Goal: Task Accomplishment & Management: Manage account settings

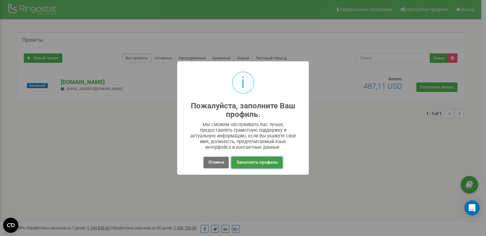
click at [262, 163] on button "Заполнить профиль" at bounding box center [256, 163] width 51 height 12
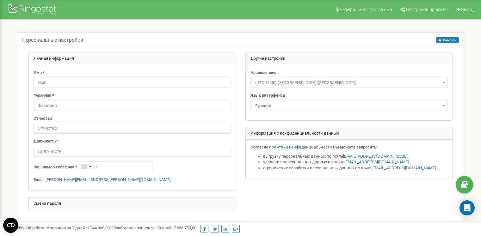
click at [90, 83] on input "text" at bounding box center [132, 82] width 197 height 11
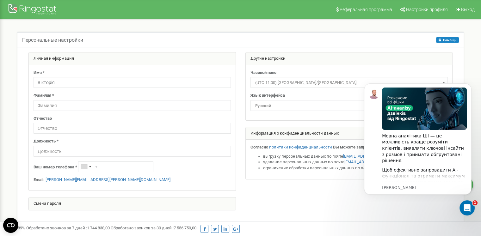
type input "Вікторія"
click at [41, 107] on input "text" at bounding box center [132, 105] width 197 height 11
type input "Осетрова"
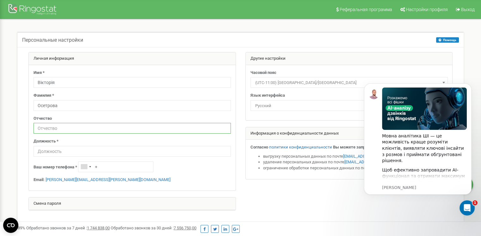
click at [42, 129] on input "text" at bounding box center [132, 128] width 197 height 11
type input "Сергіївна"
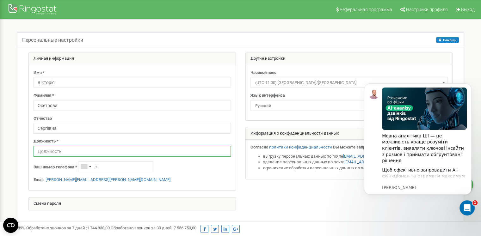
click at [67, 156] on input "text" at bounding box center [132, 151] width 197 height 11
type input "Офіс-адміністратор"
click at [97, 169] on input "+" at bounding box center [115, 167] width 75 height 11
click at [128, 166] on input "+" at bounding box center [115, 167] width 75 height 11
paste input "[PHONE_NUMBER]"
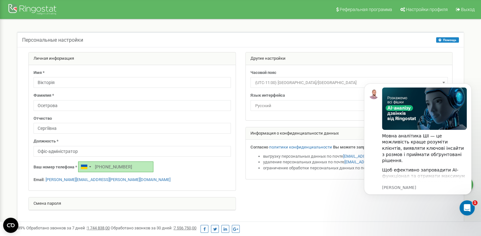
click at [101, 168] on input "++380674468907" at bounding box center [115, 167] width 75 height 11
type input "[PHONE_NUMBER]"
click at [166, 167] on div "Ваш номер телефона * +380674468907" at bounding box center [132, 167] width 197 height 11
click at [289, 79] on span "(UTC-11:00) [GEOGRAPHIC_DATA]/[GEOGRAPHIC_DATA]" at bounding box center [349, 82] width 193 height 9
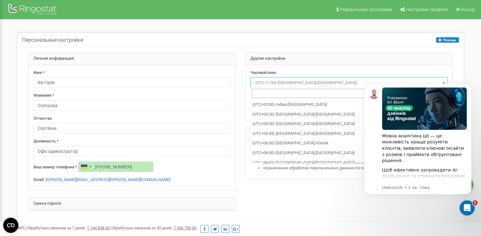
scroll to position [3163, 0]
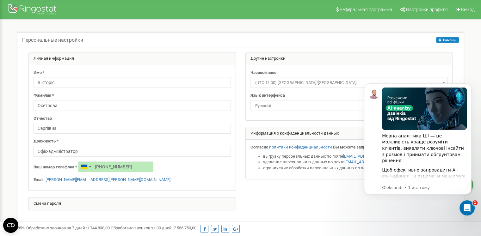
click at [302, 188] on div at bounding box center [241, 134] width 434 height 165
click at [287, 107] on span "Русский" at bounding box center [349, 106] width 193 height 9
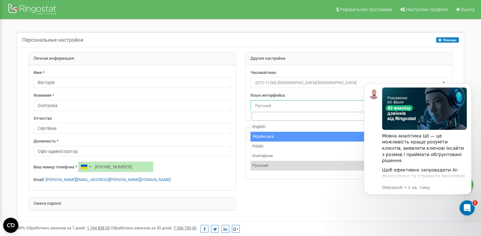
select select "ukr"
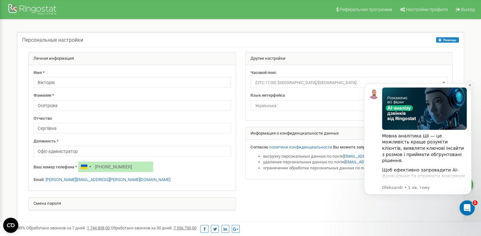
click at [470, 84] on icon "Dismiss notification" at bounding box center [469, 84] width 3 height 3
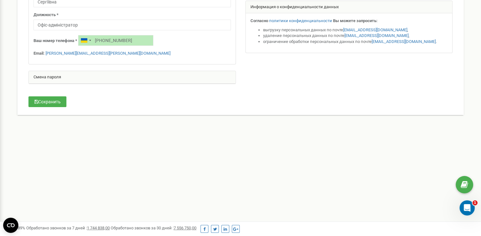
scroll to position [143, 0]
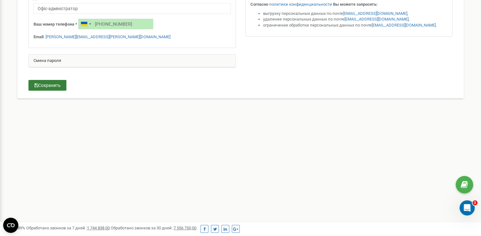
click at [45, 84] on button "Сохранить" at bounding box center [47, 85] width 38 height 11
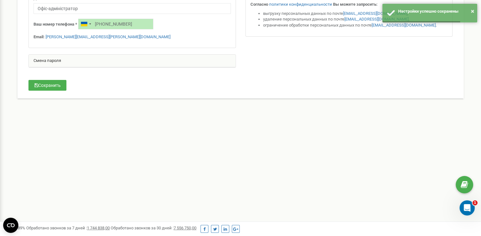
scroll to position [0, 0]
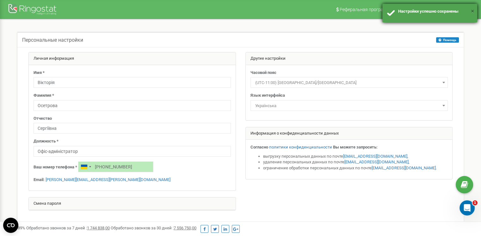
click at [473, 9] on button "×" at bounding box center [472, 11] width 3 height 9
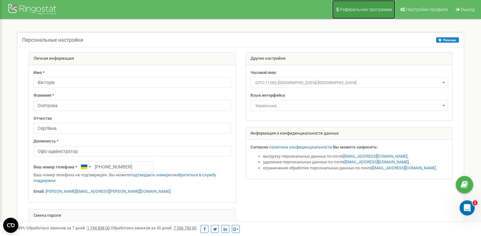
click at [357, 10] on span "Реферальная программа" at bounding box center [366, 9] width 53 height 5
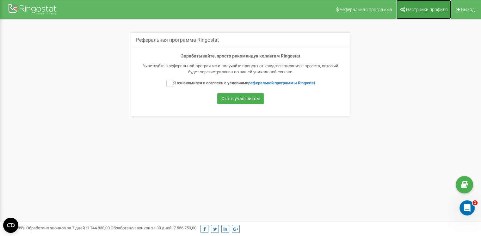
click at [424, 4] on link "Настройки профиля" at bounding box center [423, 9] width 55 height 19
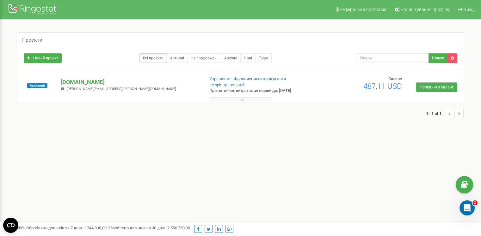
click at [230, 100] on button at bounding box center [240, 99] width 63 height 5
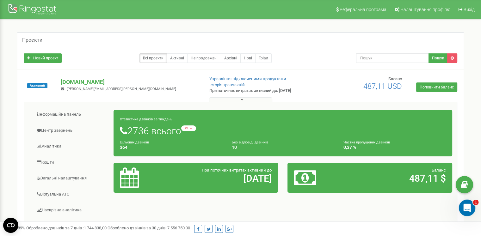
click at [465, 202] on icon "Відкрити програму для спілкування Intercom" at bounding box center [466, 207] width 10 height 10
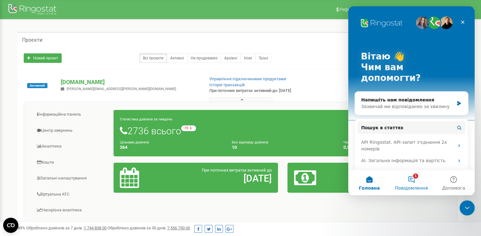
click at [419, 184] on button "1 Повідомлення" at bounding box center [411, 182] width 42 height 25
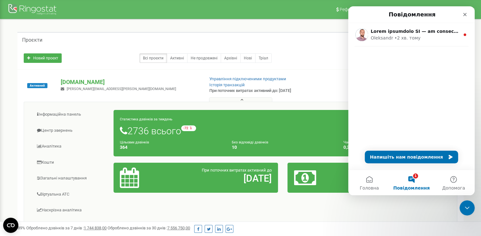
click at [321, 217] on div "Інформаційна панель Центр звернень Аналiтика Кошти" at bounding box center [241, 206] width 434 height 208
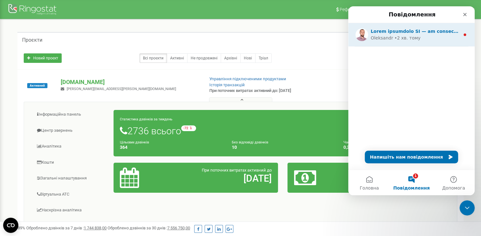
click at [429, 36] on div "Oleksandr • 2 хв. тому" at bounding box center [415, 38] width 89 height 7
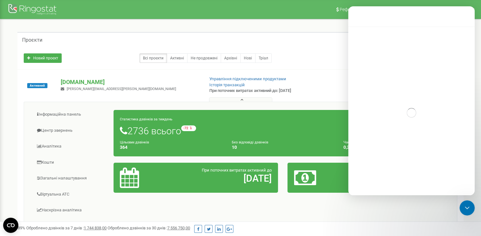
scroll to position [95, 0]
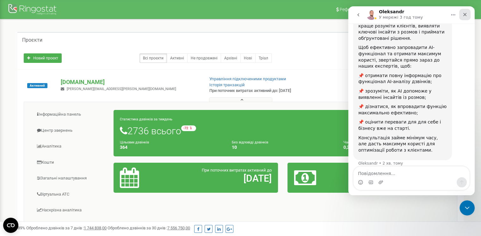
click at [463, 15] on icon "Закрити" at bounding box center [464, 14] width 5 height 5
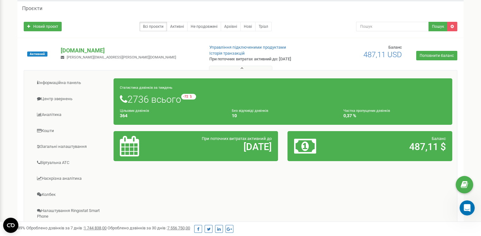
scroll to position [0, 0]
